Goal: Task Accomplishment & Management: Manage account settings

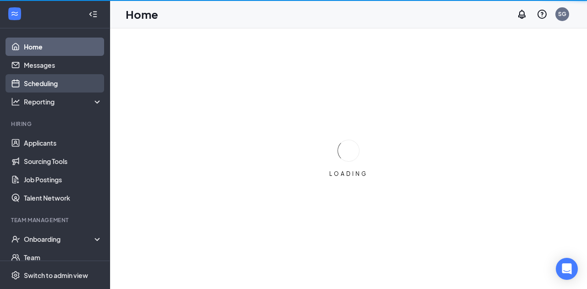
click at [56, 78] on link "Scheduling" at bounding box center [63, 83] width 78 height 18
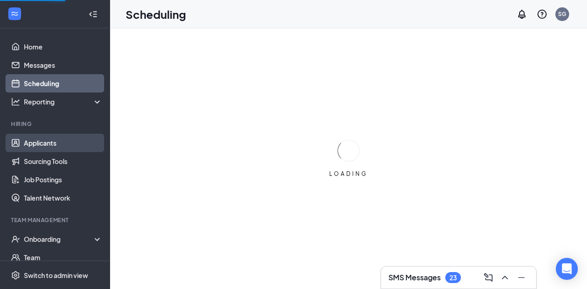
click at [37, 142] on link "Applicants" at bounding box center [63, 143] width 78 height 18
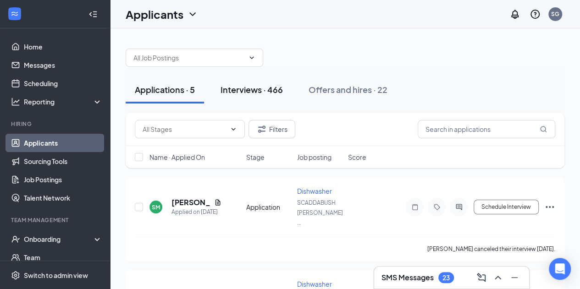
click at [232, 84] on div "Interviews · 466" at bounding box center [252, 89] width 62 height 11
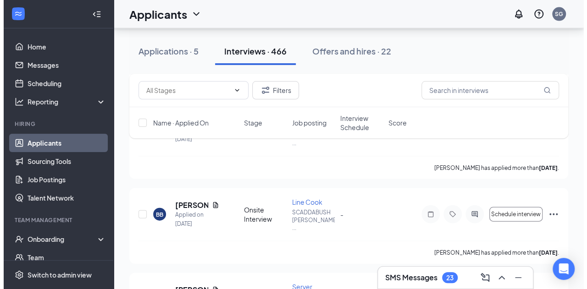
scroll to position [2629, 0]
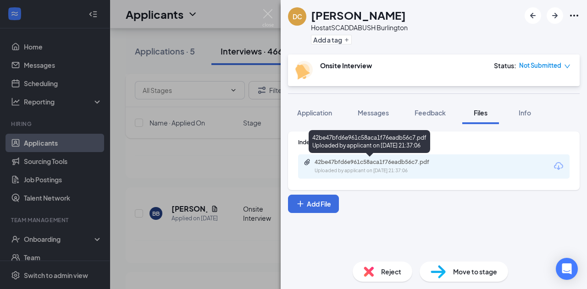
click at [370, 166] on div "42be47bfd6e961c58aca1f76eadb56c7.pdf Uploaded by applicant on [DATE] 21:37:06" at bounding box center [378, 167] width 149 height 16
